Goal: Task Accomplishment & Management: Manage account settings

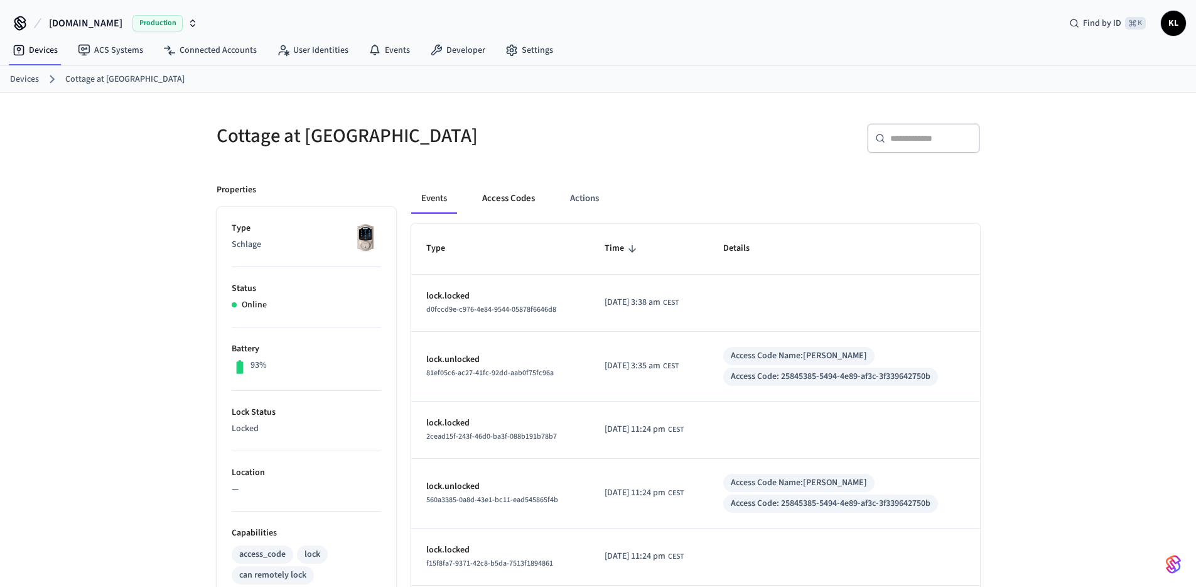
click at [499, 201] on button "Access Codes" at bounding box center [508, 198] width 73 height 30
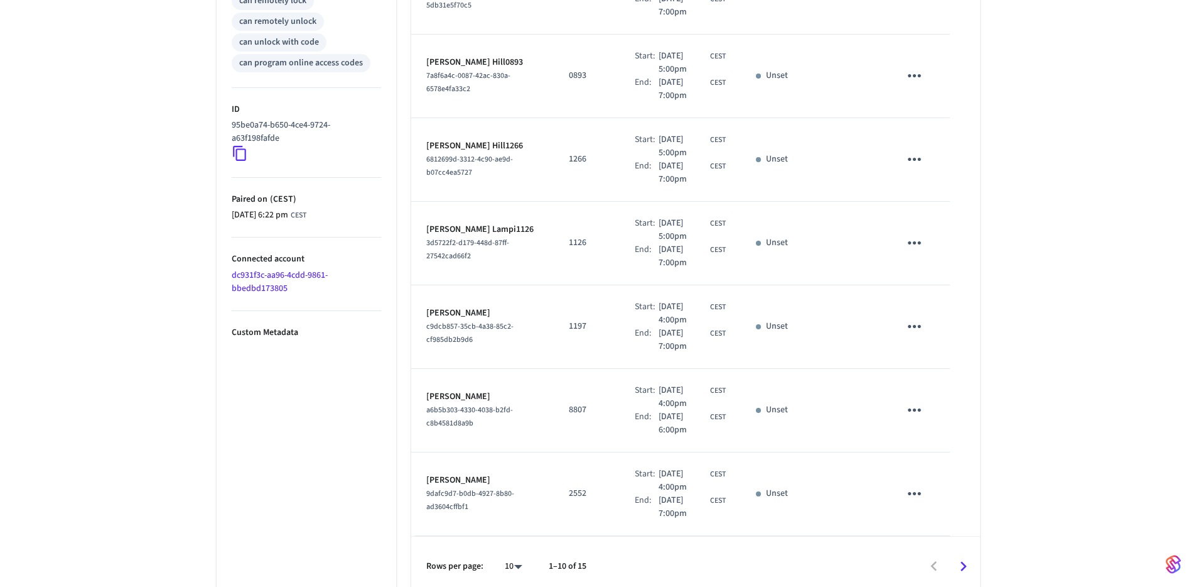
scroll to position [584, 0]
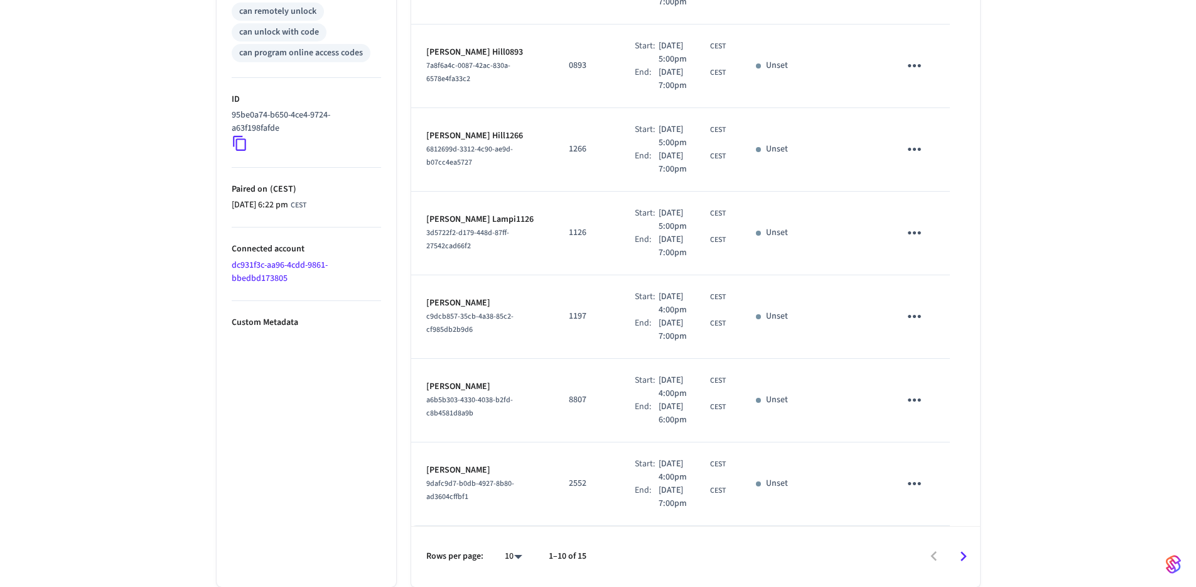
click at [960, 561] on icon "Go to next page" at bounding box center [963, 555] width 19 height 19
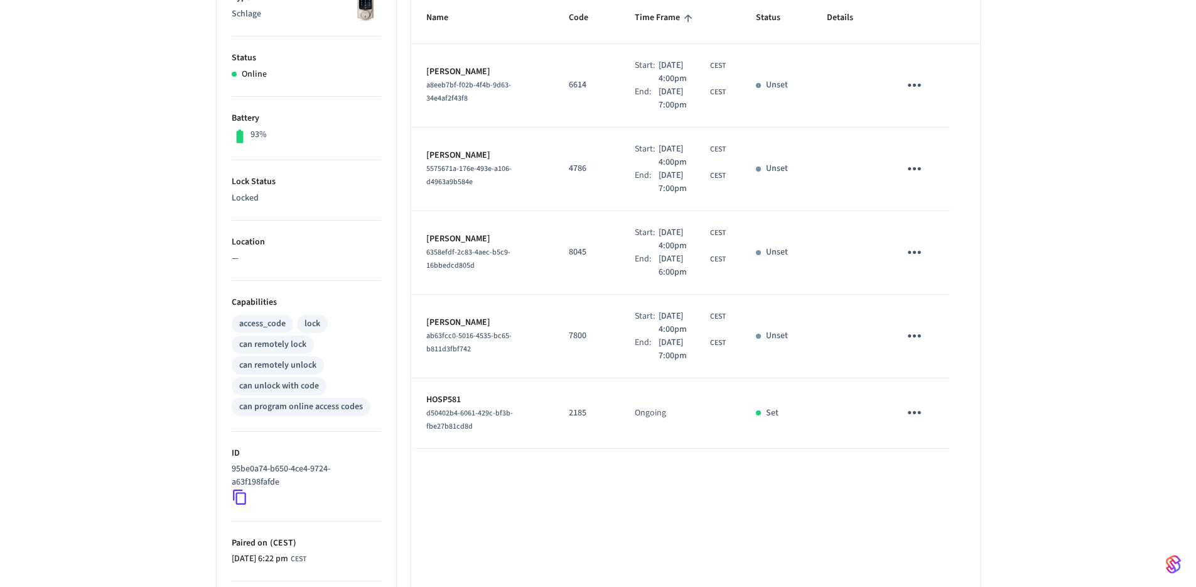
scroll to position [0, 0]
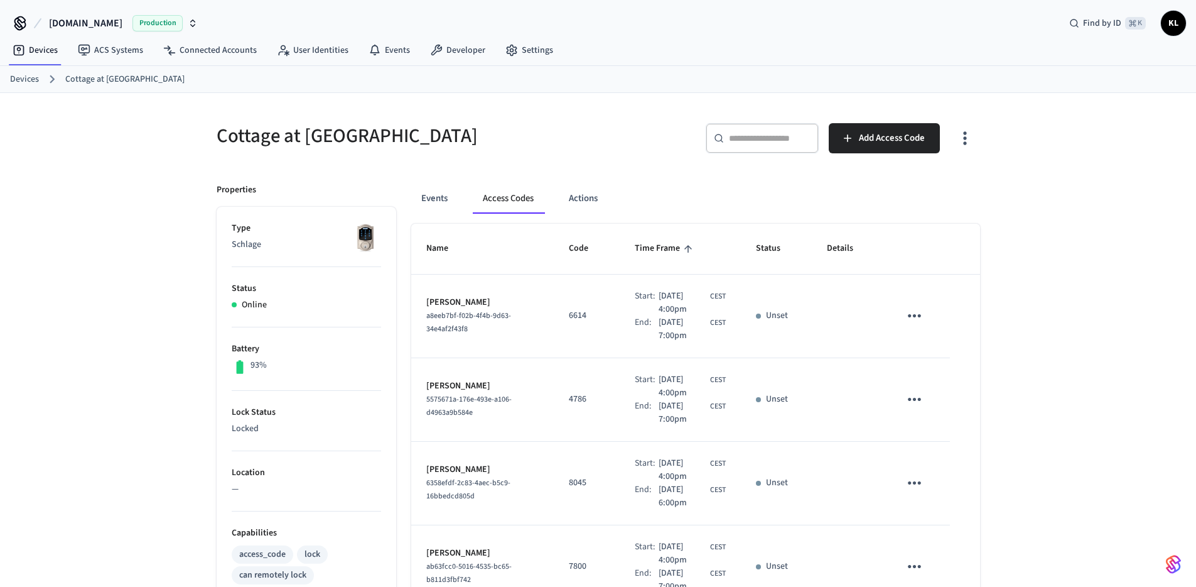
click at [962, 149] on button "button" at bounding box center [965, 138] width 30 height 50
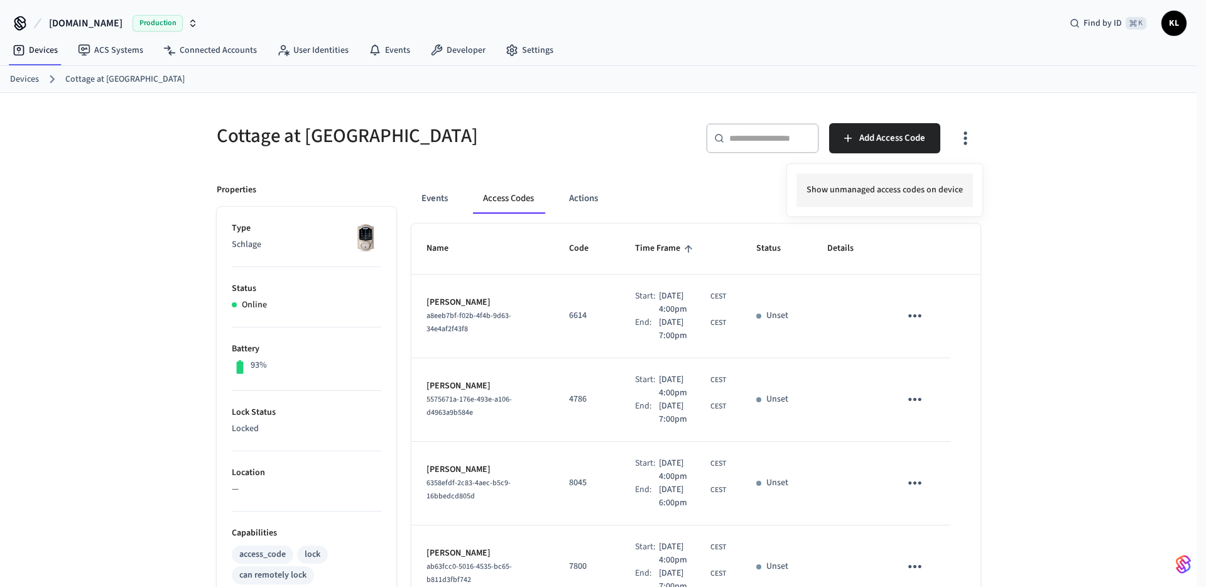
click at [937, 178] on li "Show unmanaged access codes on device" at bounding box center [884, 189] width 176 height 33
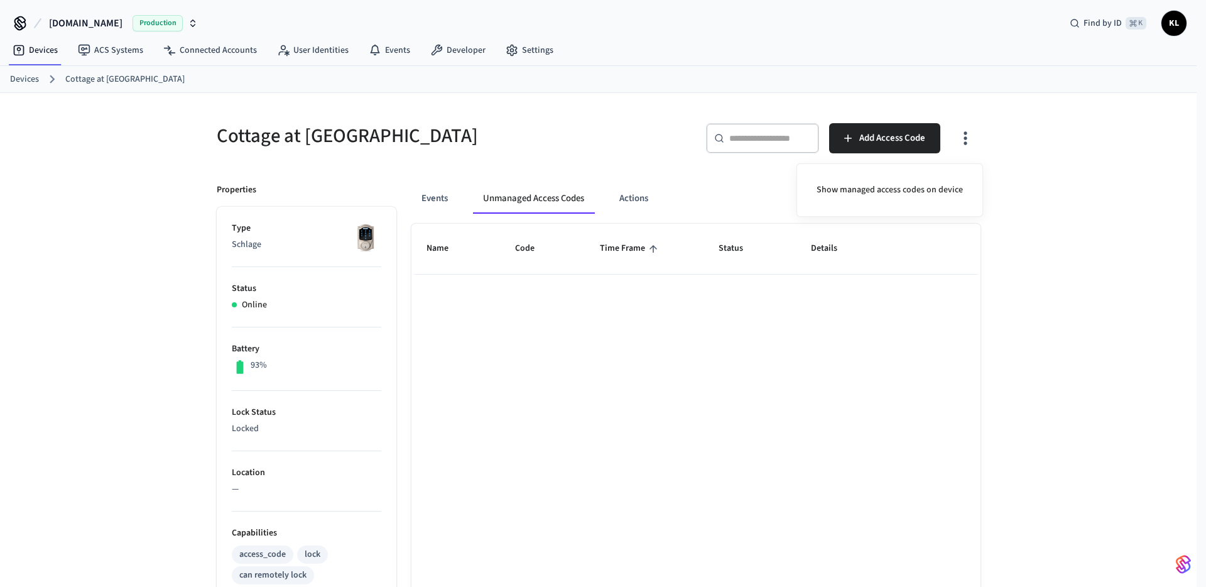
click at [681, 416] on div at bounding box center [603, 293] width 1206 height 587
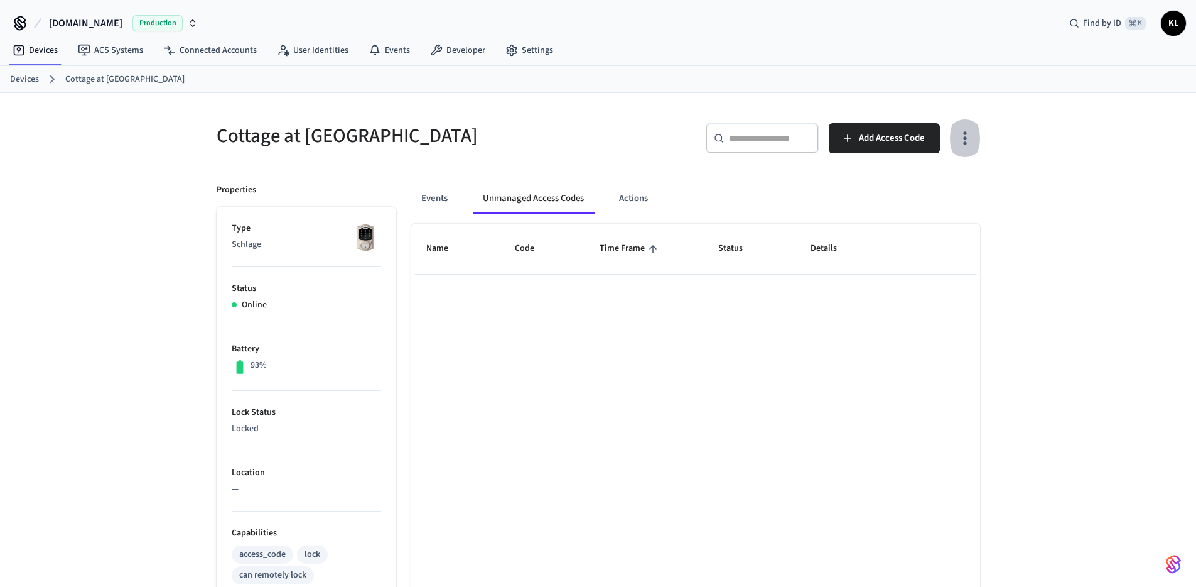
click at [964, 144] on icon "button" at bounding box center [964, 138] width 3 height 13
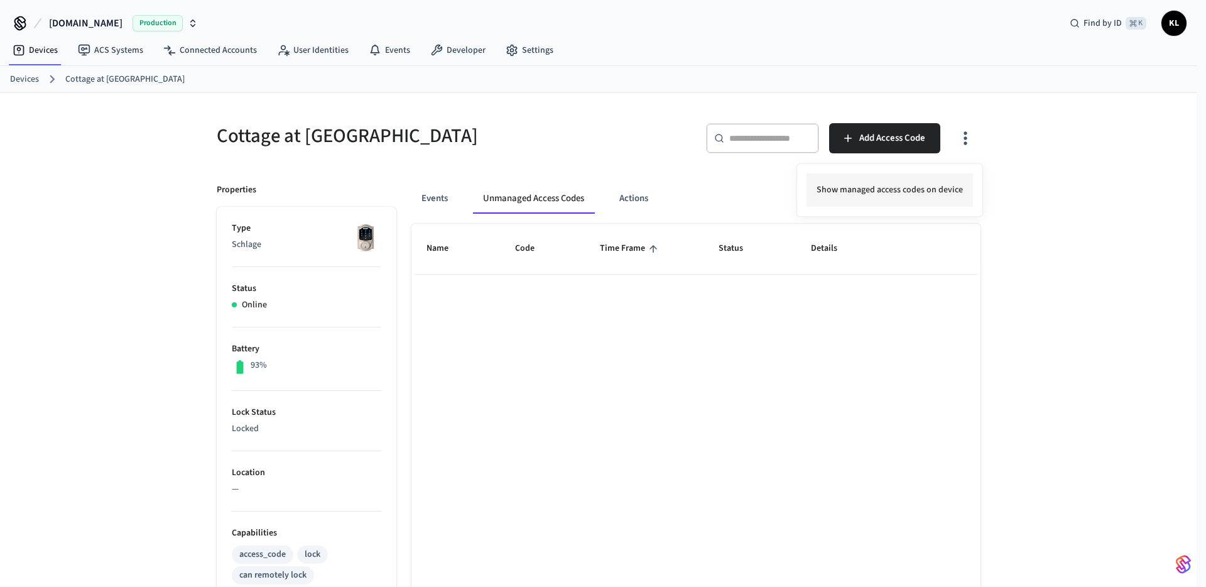
click at [946, 183] on li "Show managed access codes on device" at bounding box center [889, 189] width 166 height 33
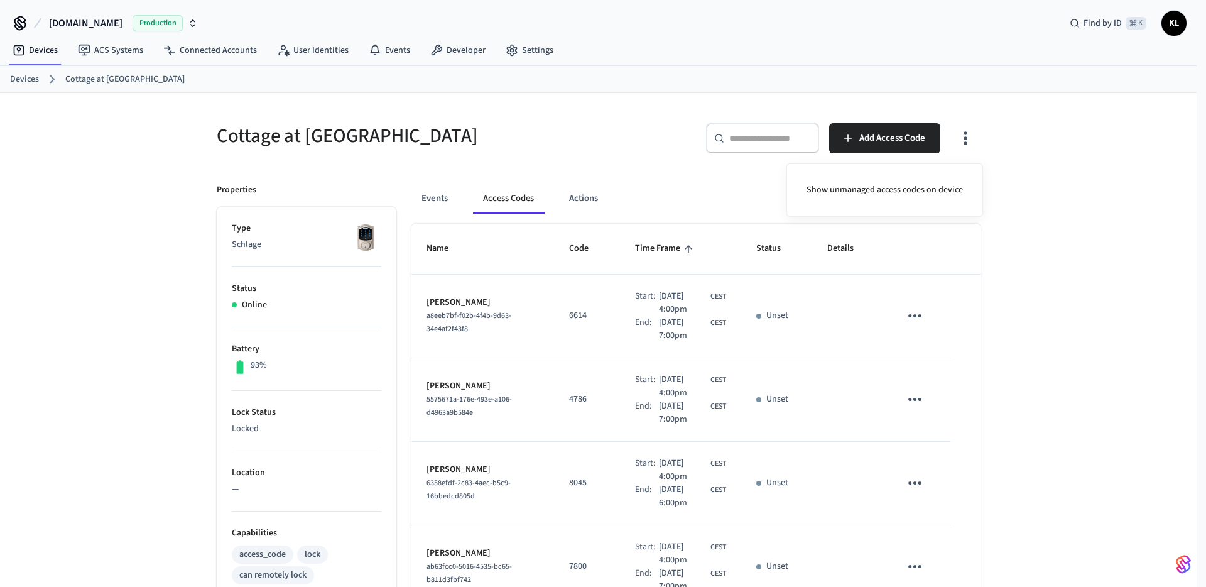
click at [1054, 328] on div at bounding box center [603, 293] width 1206 height 587
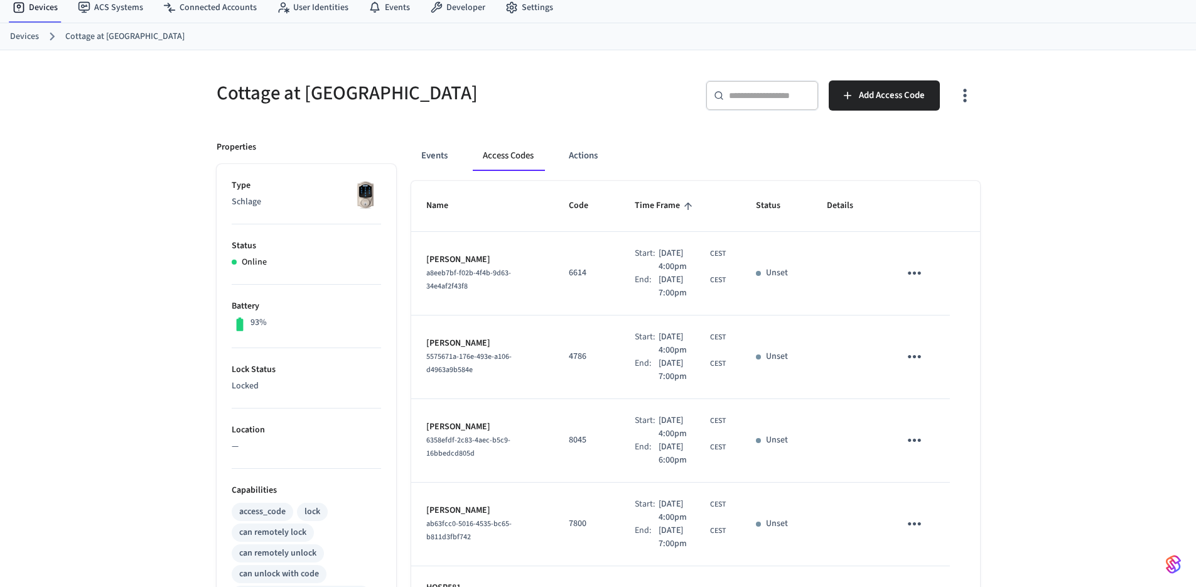
scroll to position [64, 0]
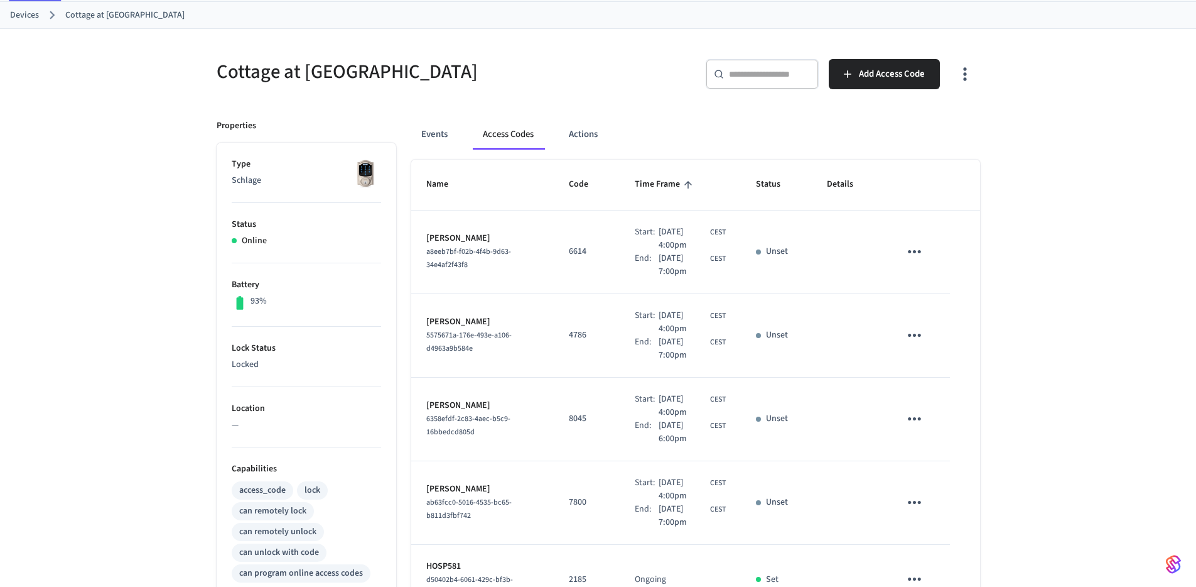
click at [959, 78] on icon "button" at bounding box center [964, 73] width 19 height 19
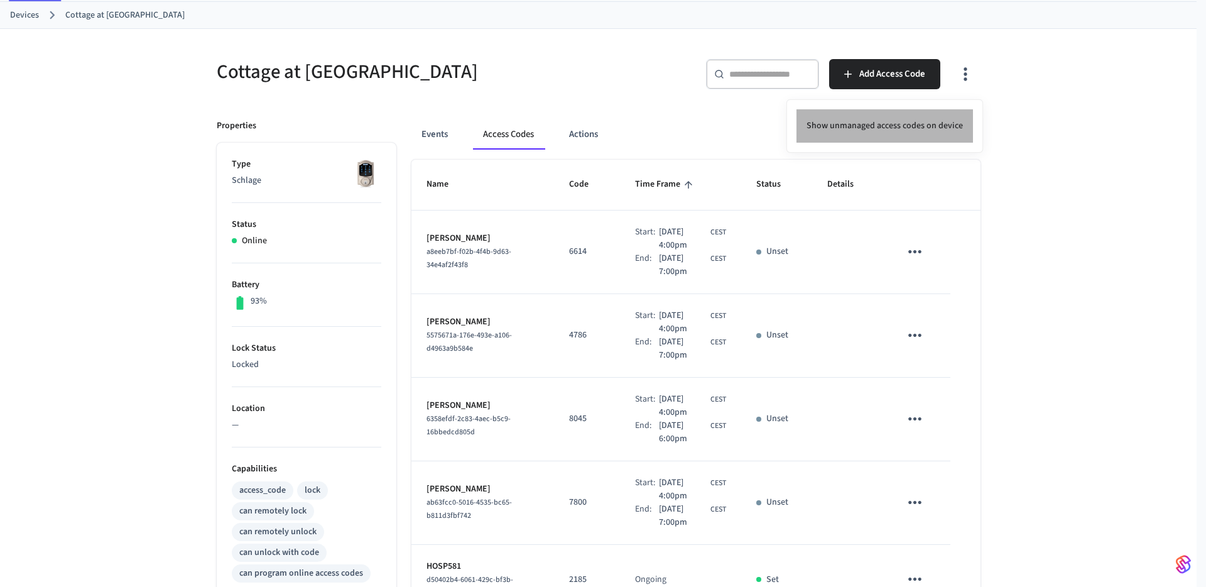
click at [928, 117] on li "Show unmanaged access codes on device" at bounding box center [884, 125] width 176 height 33
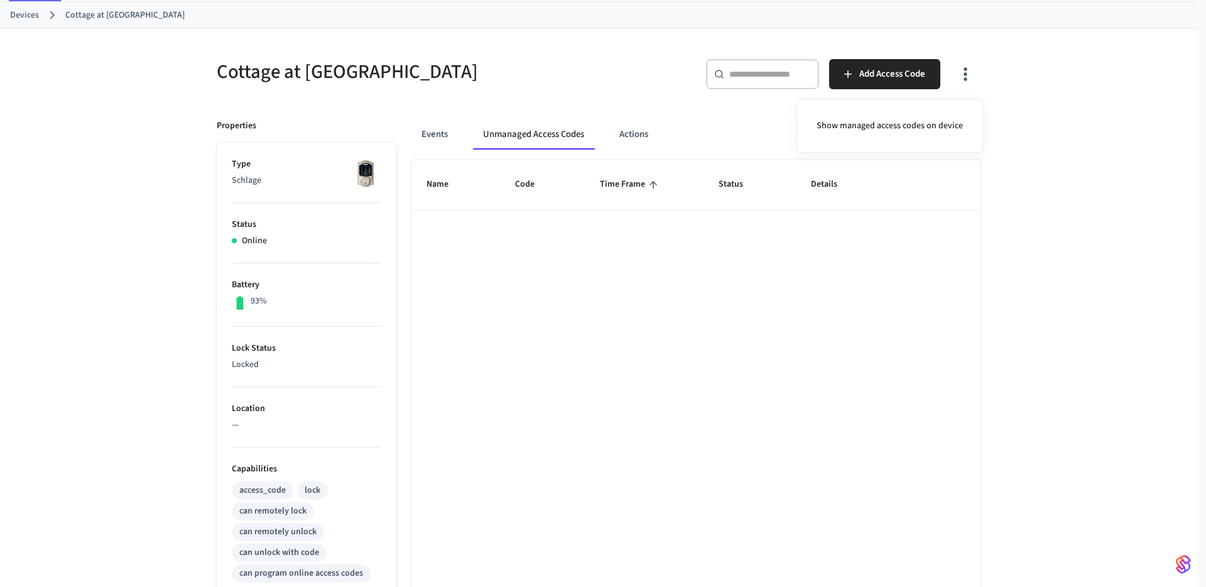
click at [700, 136] on div at bounding box center [603, 293] width 1206 height 587
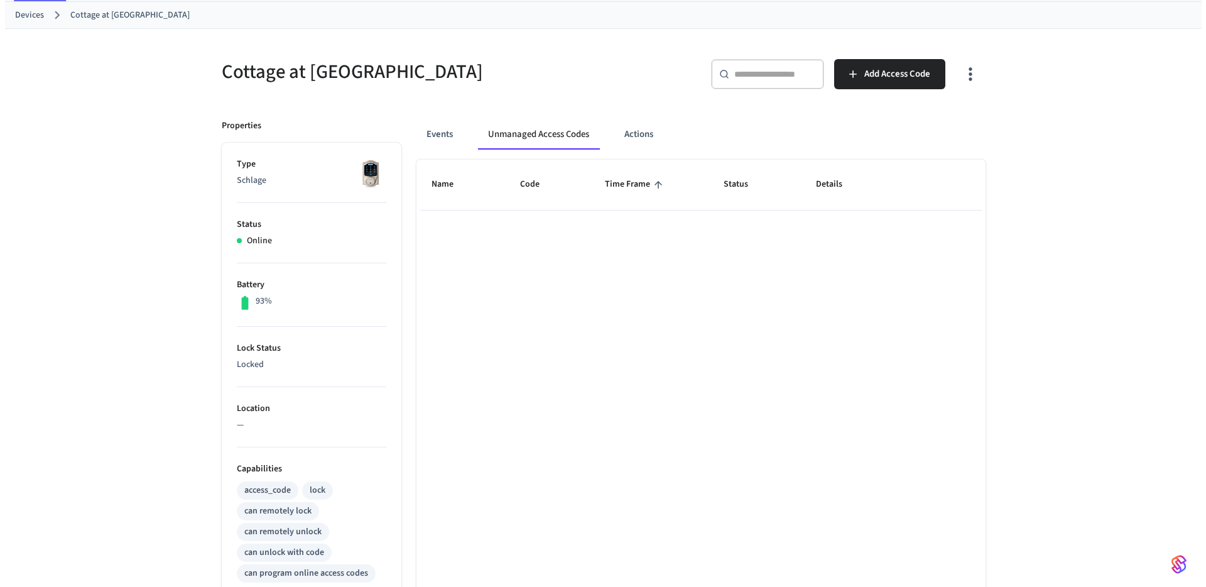
scroll to position [345, 0]
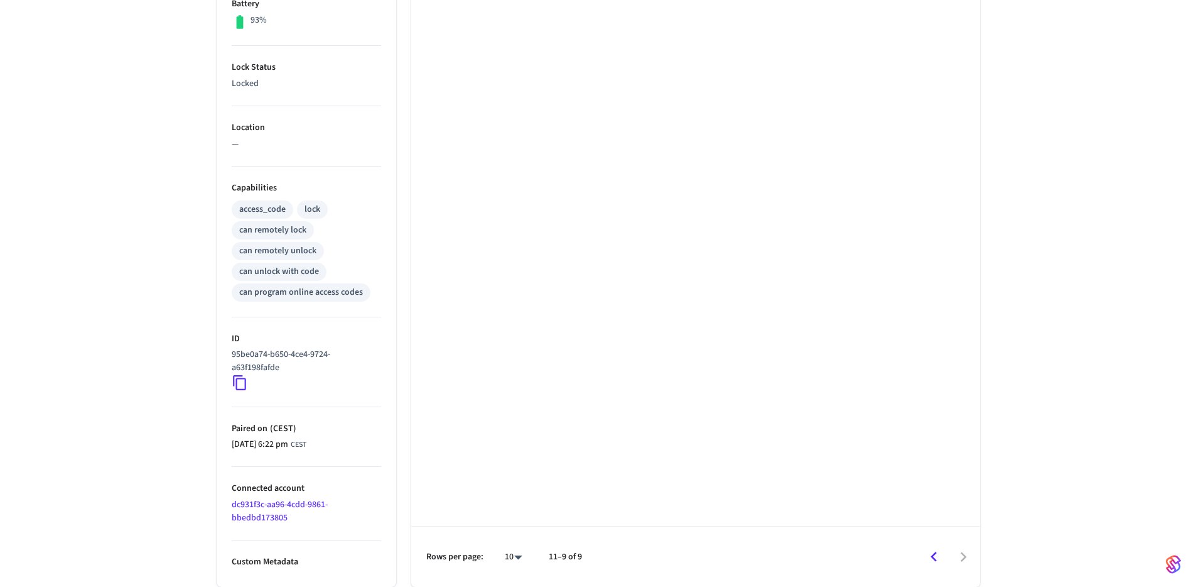
click at [505, 555] on body "Hospitable.com Production Find by ID ⌘ K KL Devices ACS Systems Connected Accou…" at bounding box center [598, 120] width 1196 height 931
click at [506, 548] on li "All" at bounding box center [508, 549] width 33 height 33
type input "**"
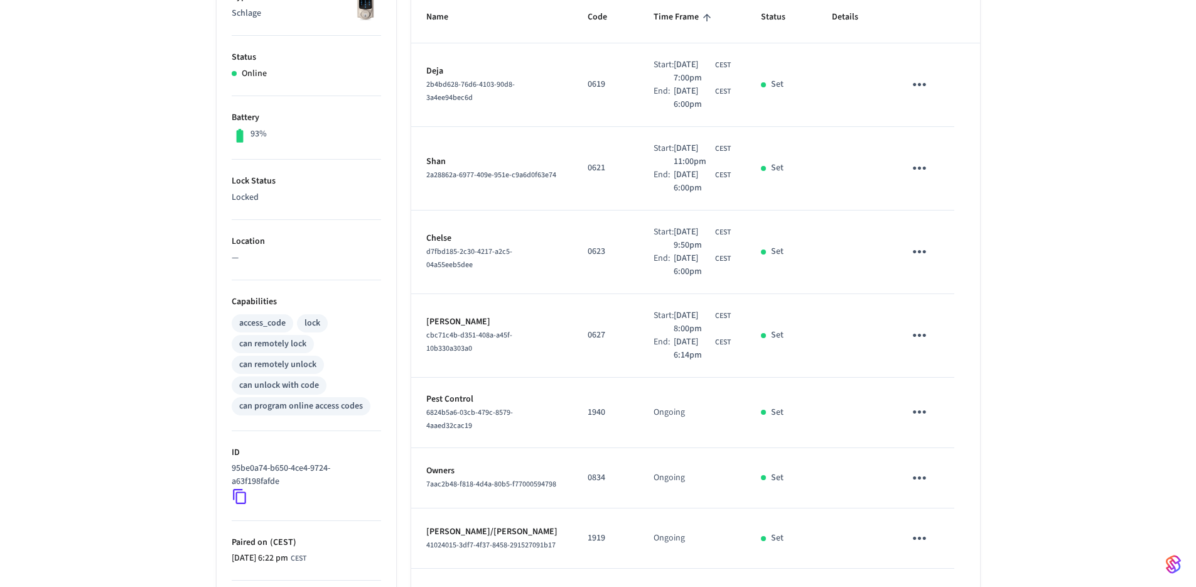
scroll to position [176, 0]
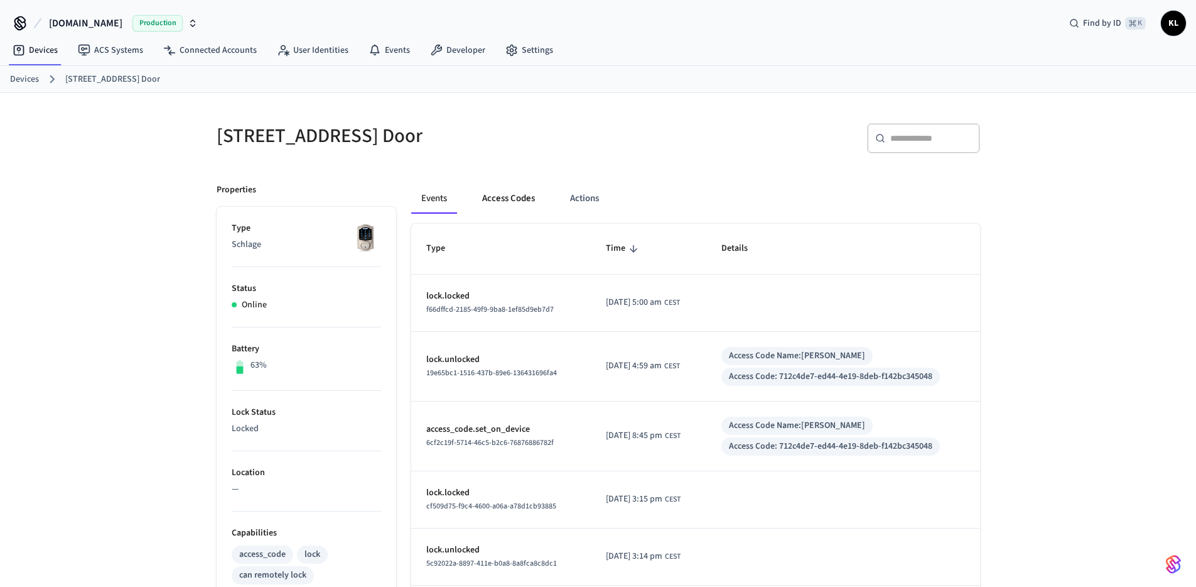
click at [509, 203] on button "Access Codes" at bounding box center [508, 198] width 73 height 30
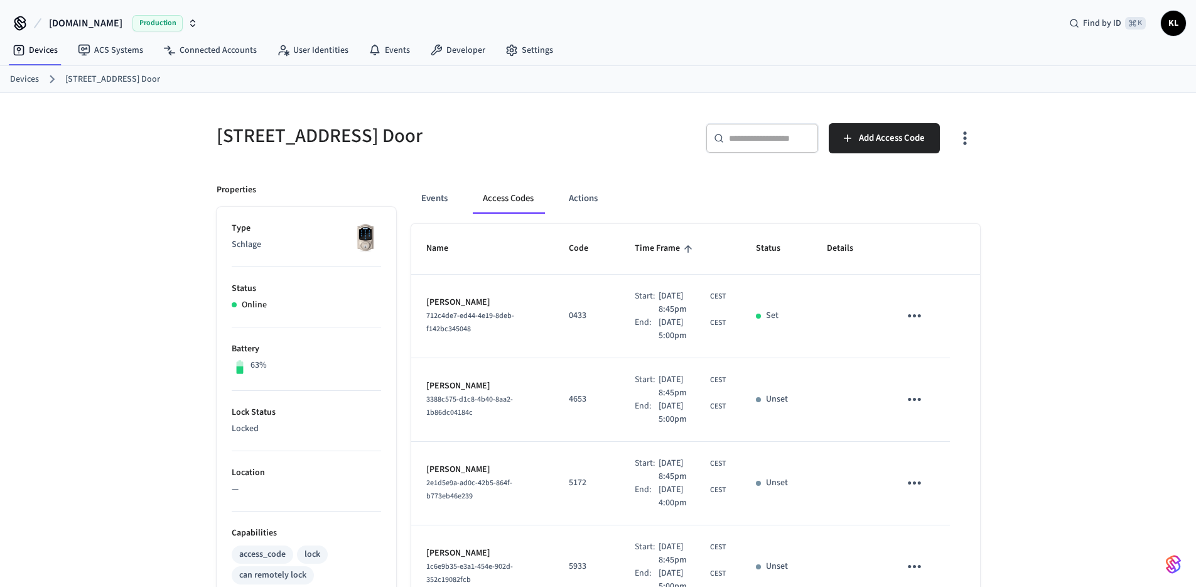
click at [963, 146] on icon "button" at bounding box center [964, 137] width 19 height 19
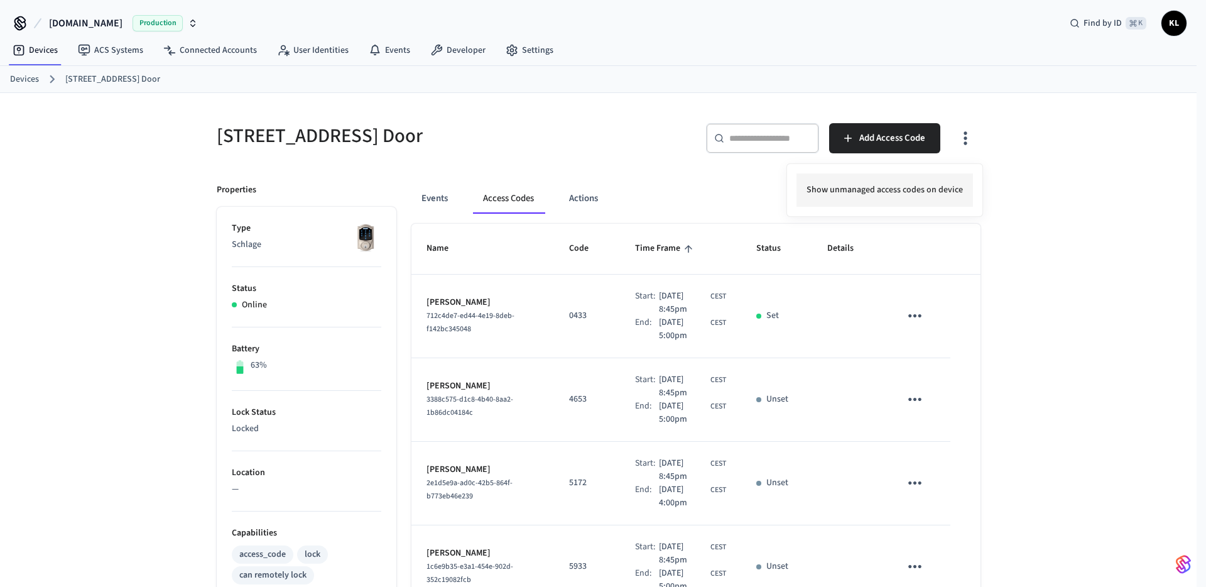
click at [928, 185] on li "Show unmanaged access codes on device" at bounding box center [884, 189] width 176 height 33
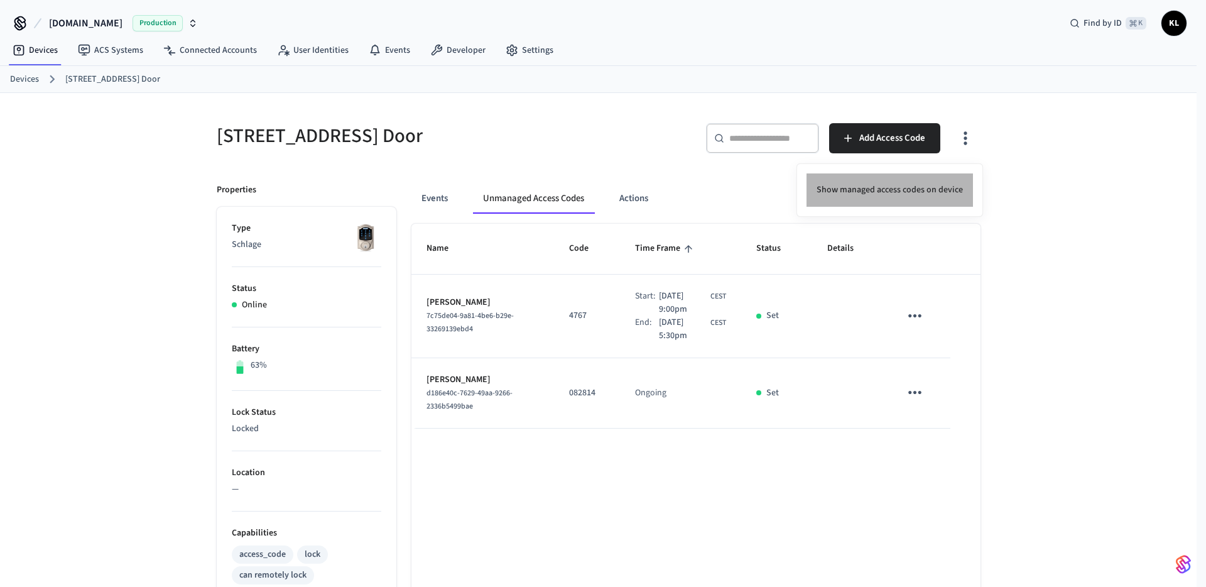
click at [948, 183] on li "Show managed access codes on device" at bounding box center [889, 189] width 166 height 33
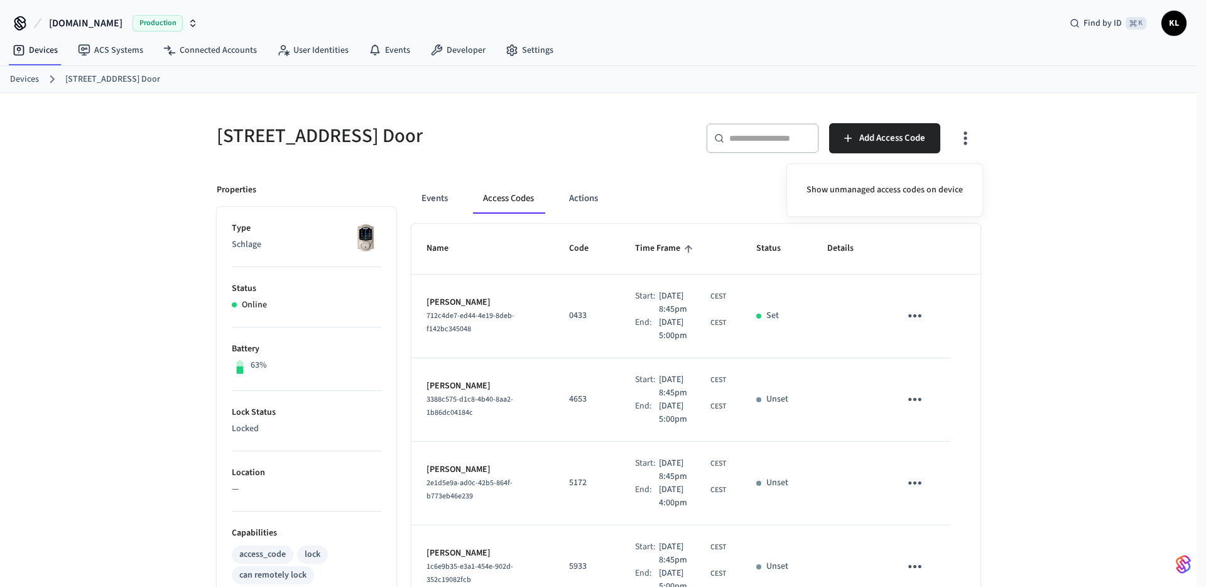
click at [1041, 394] on div at bounding box center [603, 293] width 1206 height 587
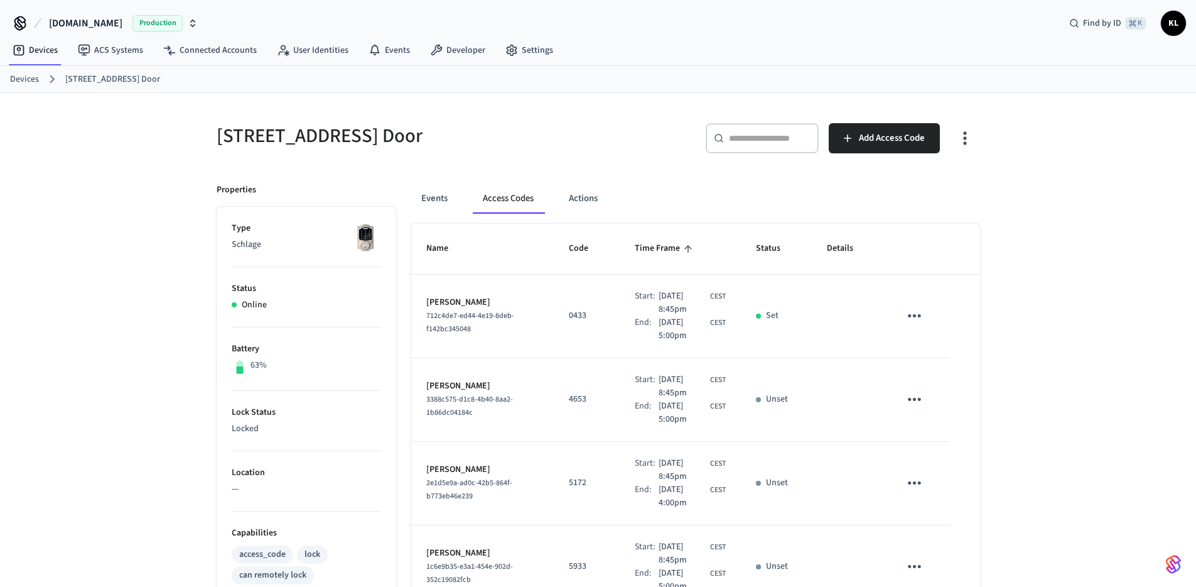
scroll to position [571, 0]
